Goal: Download file/media

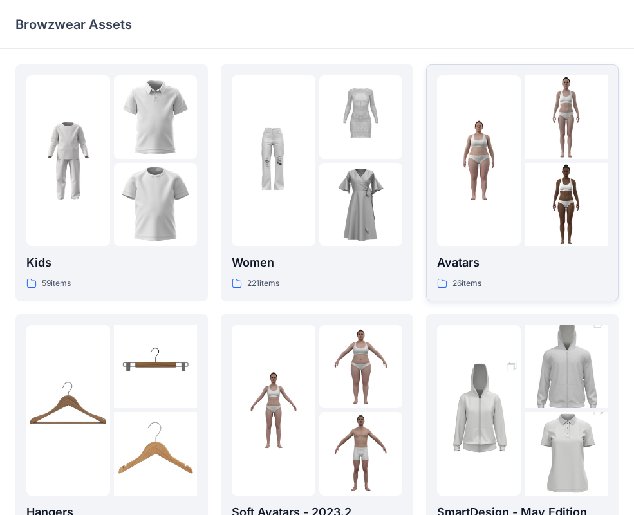
click at [529, 172] on img at bounding box center [566, 205] width 84 height 84
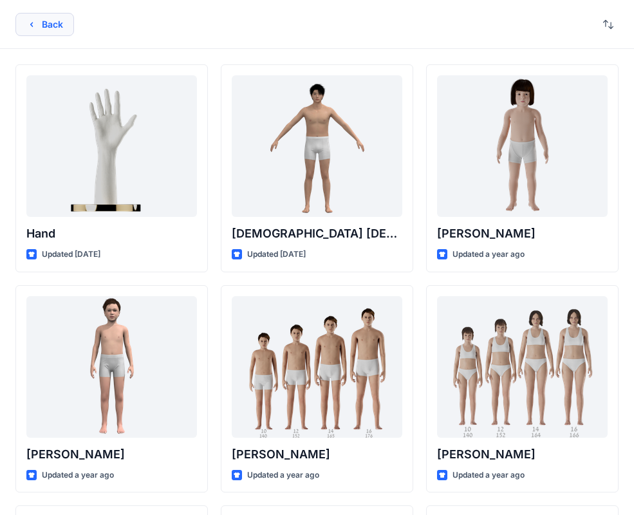
click at [66, 27] on button "Back" at bounding box center [44, 24] width 59 height 23
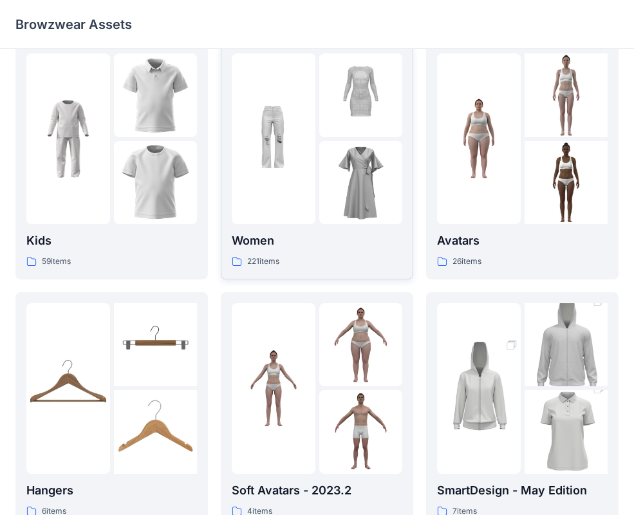
scroll to position [29, 0]
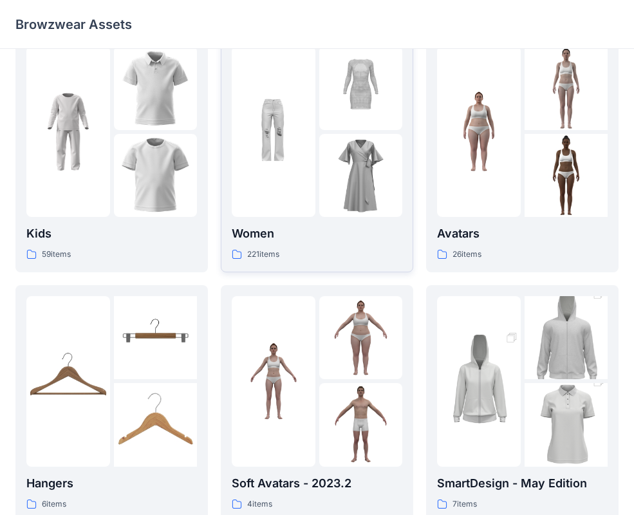
click at [340, 148] on img at bounding box center [361, 176] width 84 height 84
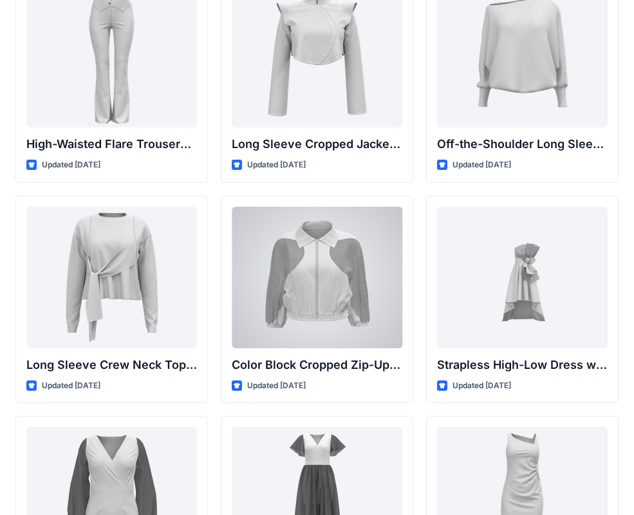
scroll to position [113, 0]
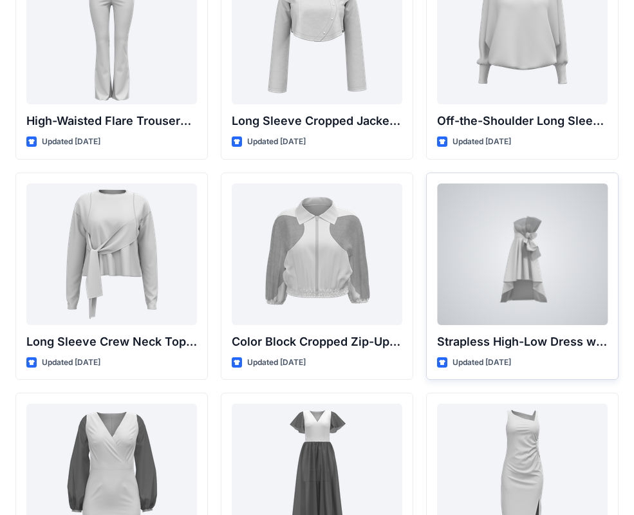
click at [484, 278] on div at bounding box center [522, 254] width 170 height 142
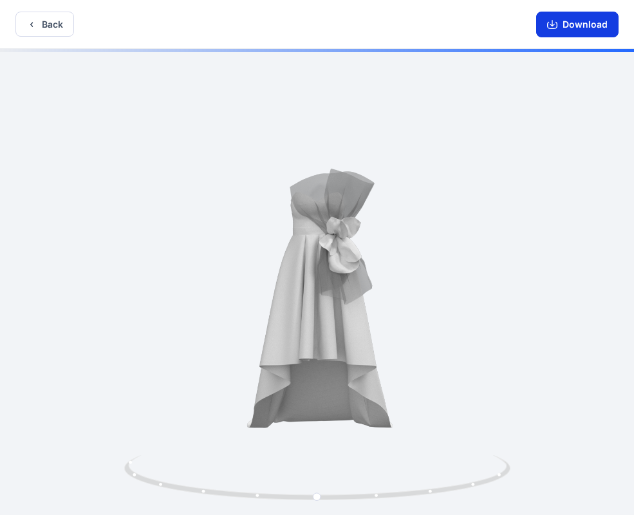
click at [566, 27] on button "Download" at bounding box center [577, 25] width 82 height 26
